Goal: Transaction & Acquisition: Purchase product/service

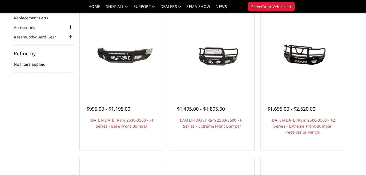
scroll to position [56, 0]
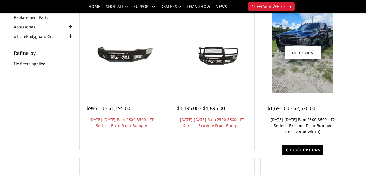
click at [278, 129] on link "[DATE]-[DATE] Ram 2500-3500 - T2 Series - Extreme Front Bumper (receiver or win…" at bounding box center [303, 125] width 65 height 17
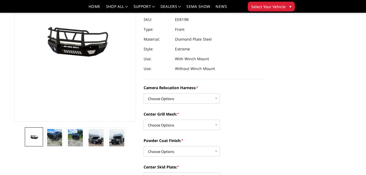
scroll to position [71, 0]
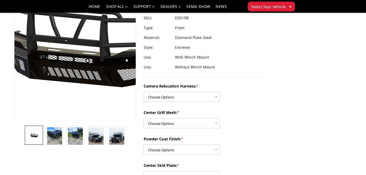
click at [72, 66] on img at bounding box center [81, 38] width 349 height 163
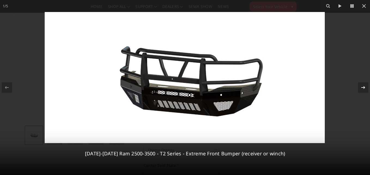
click at [363, 87] on icon at bounding box center [363, 87] width 7 height 7
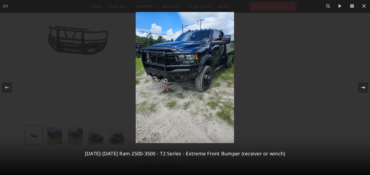
click at [366, 87] on div at bounding box center [363, 87] width 10 height 10
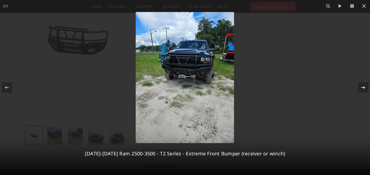
click at [366, 87] on div at bounding box center [363, 87] width 10 height 10
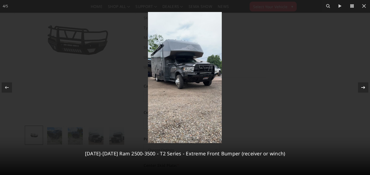
click at [366, 87] on div at bounding box center [363, 87] width 10 height 10
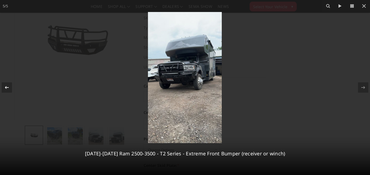
click at [5, 87] on icon at bounding box center [7, 87] width 7 height 7
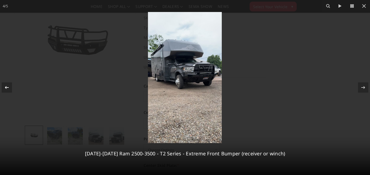
click at [5, 87] on icon at bounding box center [7, 87] width 7 height 7
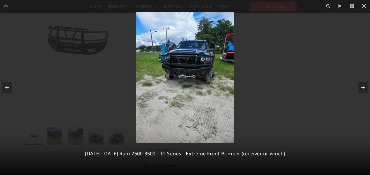
click at [185, 83] on img at bounding box center [185, 77] width 98 height 131
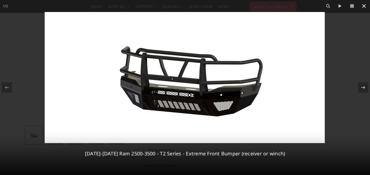
click at [364, 5] on icon at bounding box center [364, 6] width 7 height 7
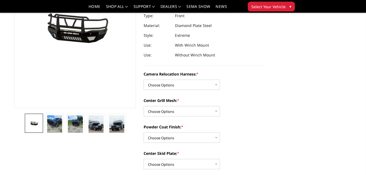
scroll to position [83, 0]
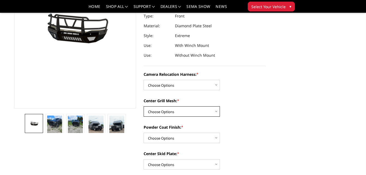
click at [216, 110] on select "Choose Options Without expanded metal With expanded metal" at bounding box center [182, 111] width 76 height 10
select select "3817"
click at [144, 106] on select "Choose Options Without expanded metal With expanded metal" at bounding box center [182, 111] width 76 height 10
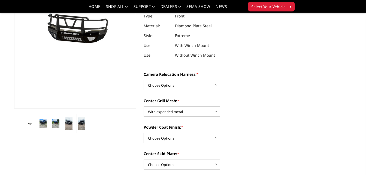
click at [216, 137] on select "Choose Options Textured Black Powder Coat Gloss Black Powder Coat Bare Metal" at bounding box center [182, 138] width 76 height 10
select select "3816"
click at [144, 133] on select "Choose Options Textured Black Powder Coat Gloss Black Powder Coat Bare Metal" at bounding box center [182, 138] width 76 height 10
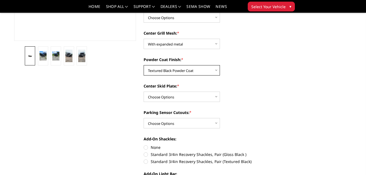
scroll to position [153, 0]
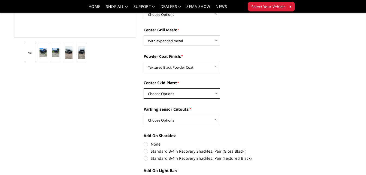
click at [216, 94] on select "Choose Options Winch Mount Skid Plate Standard Skid Plate (included) 2" Receive…" at bounding box center [182, 93] width 76 height 10
select select "3813"
click at [144, 88] on select "Choose Options Winch Mount Skid Plate Standard Skid Plate (included) 2" Receive…" at bounding box center [182, 93] width 76 height 10
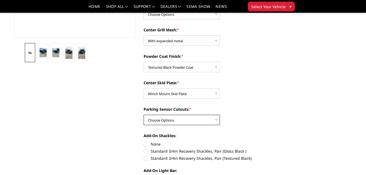
click at [216, 119] on select "Choose Options Yes - With Parking Sensor Cutouts" at bounding box center [182, 120] width 76 height 10
select select "3810"
click at [144, 115] on select "Choose Options Yes - With Parking Sensor Cutouts" at bounding box center [182, 120] width 76 height 10
click at [146, 151] on label "Standard 3/4in Recovery Shackles, Pair (Gloss Black )" at bounding box center [205, 151] width 122 height 6
click at [266, 141] on input "Standard 3/4in Recovery Shackles, Pair (Gloss Black )" at bounding box center [266, 141] width 0 height 0
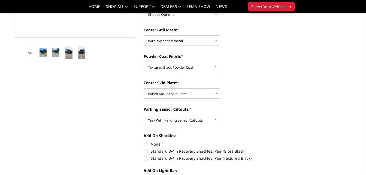
radio input "true"
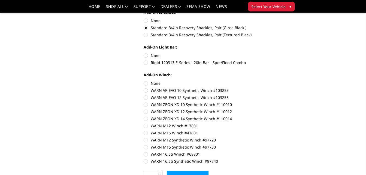
scroll to position [277, 0]
click at [146, 161] on label "WARN 16.5ti Synthetic Winch #97740" at bounding box center [205, 161] width 122 height 6
click at [266, 151] on input "WARN 16.5ti Synthetic Winch #97740" at bounding box center [266, 151] width 0 height 0
radio input "true"
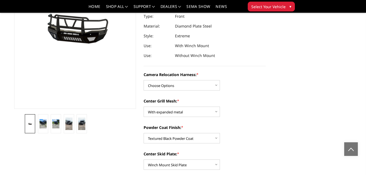
scroll to position [0, 0]
